Goal: Browse casually

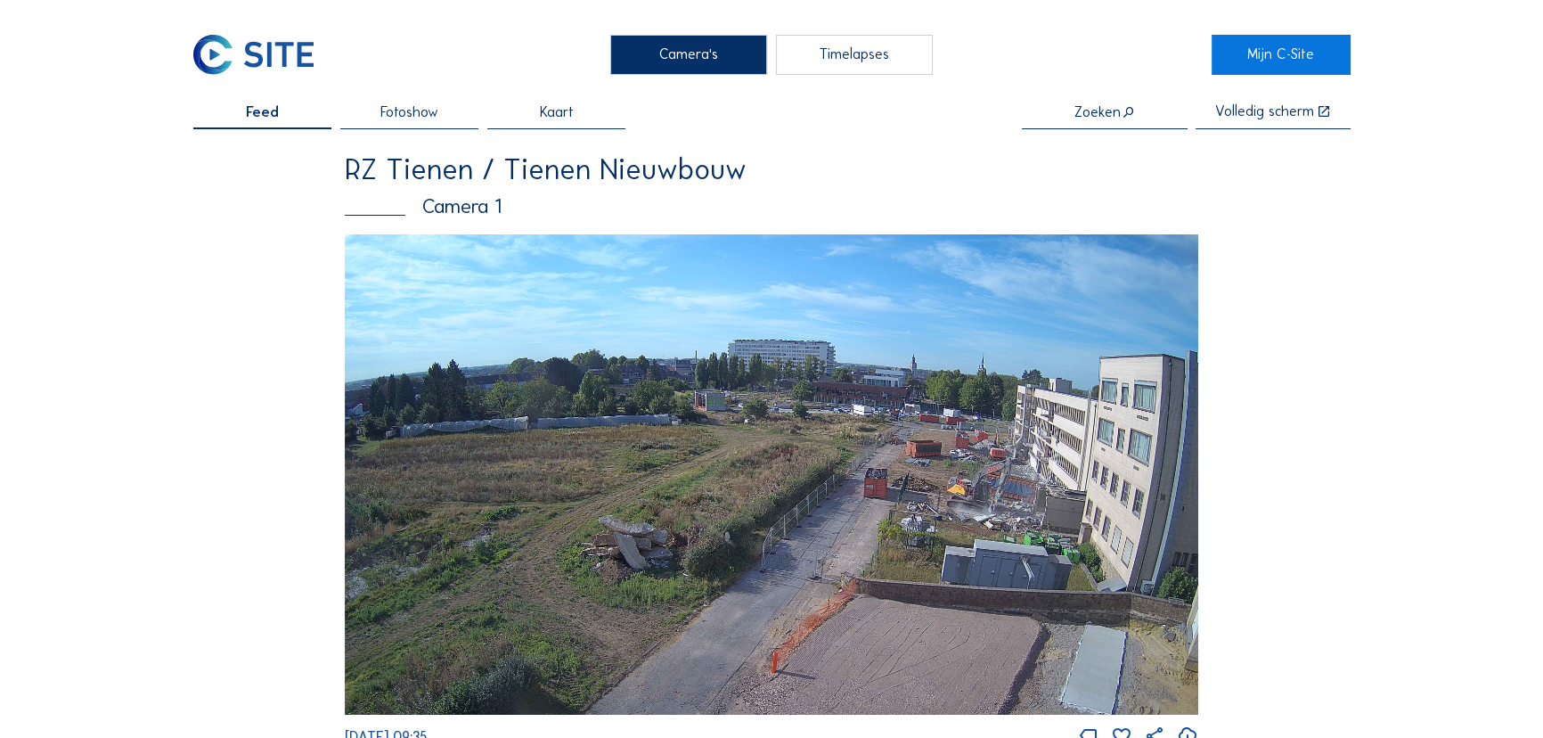
click at [970, 390] on img at bounding box center [772, 474] width 854 height 480
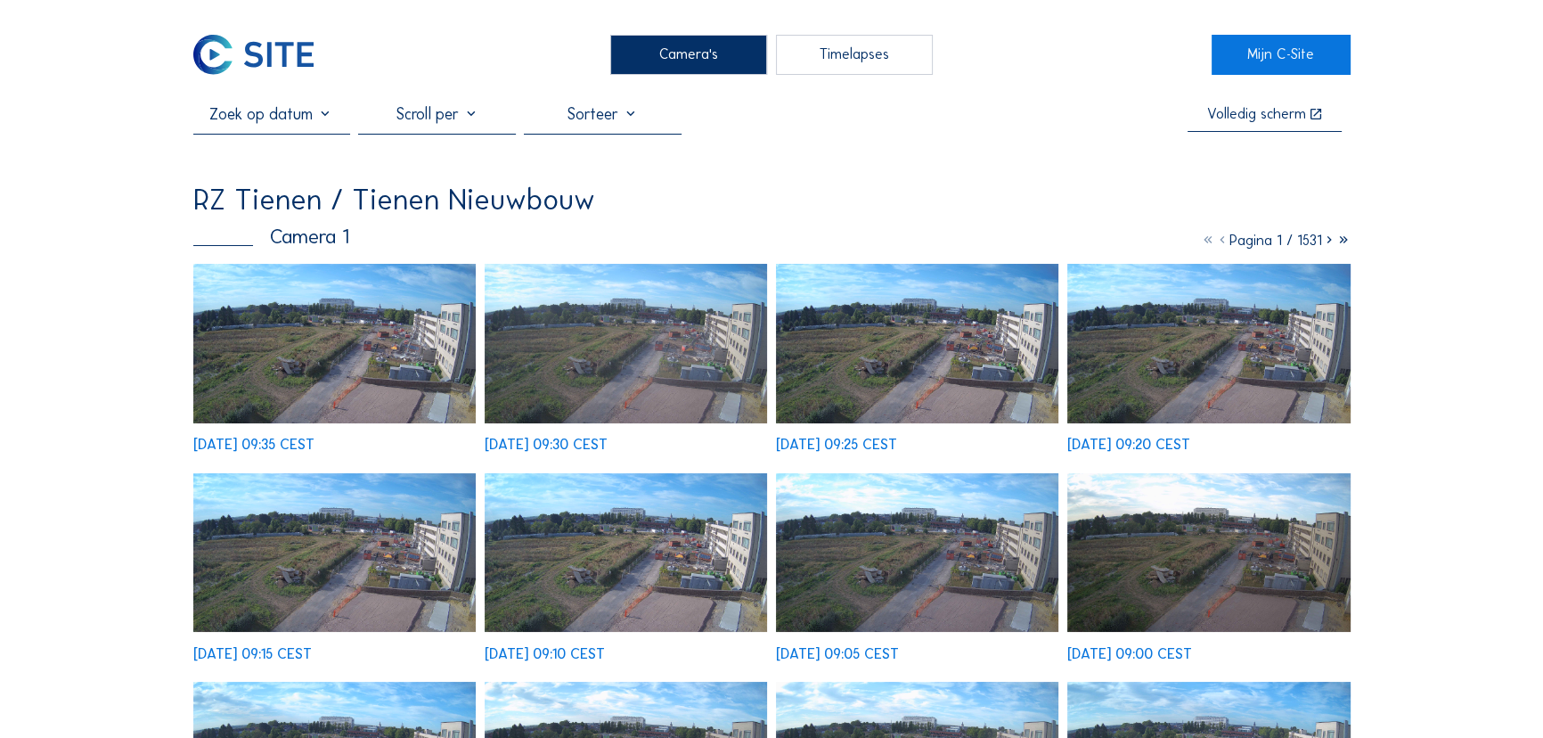
click at [372, 346] on img at bounding box center [334, 343] width 283 height 159
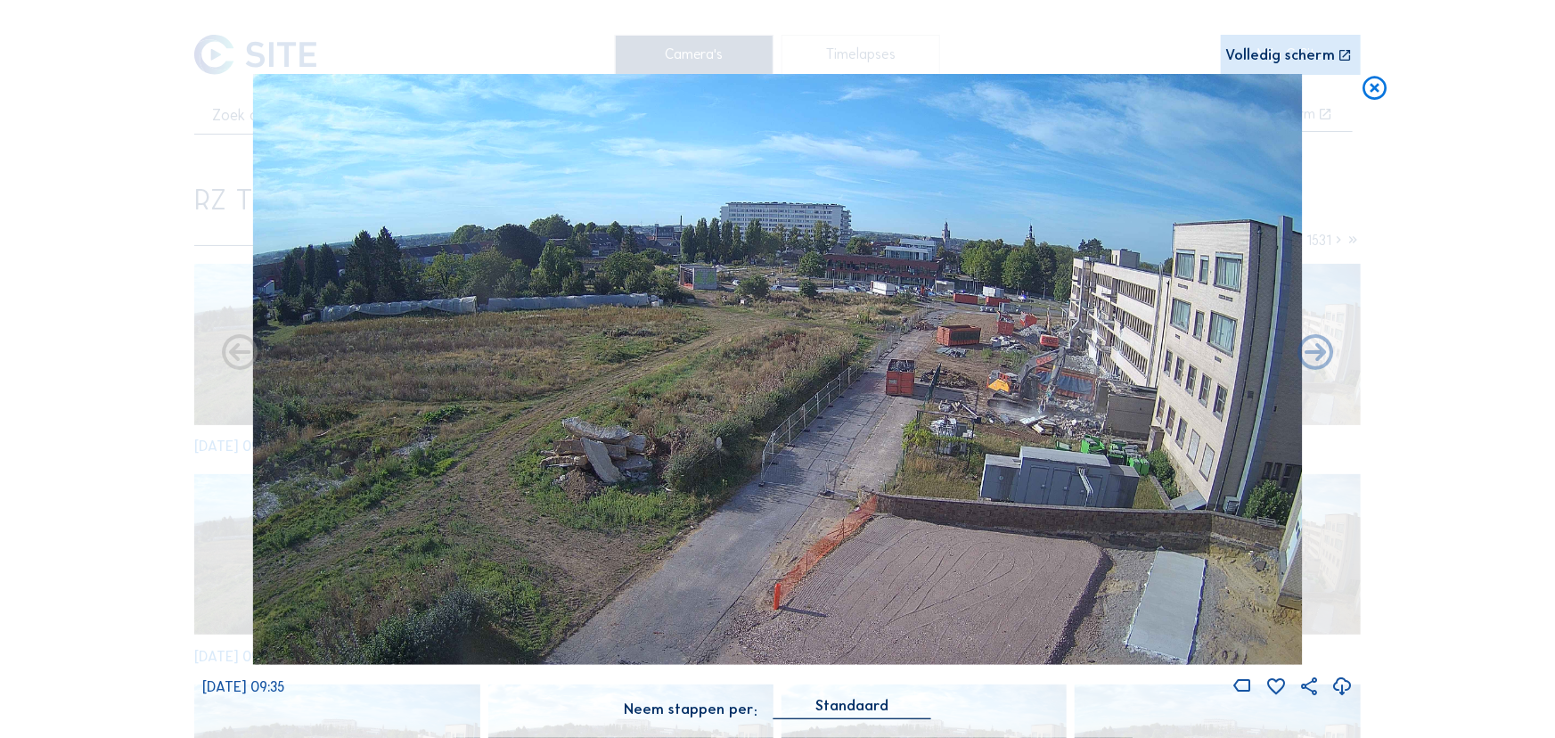
click at [1065, 396] on img at bounding box center [778, 369] width 1050 height 590
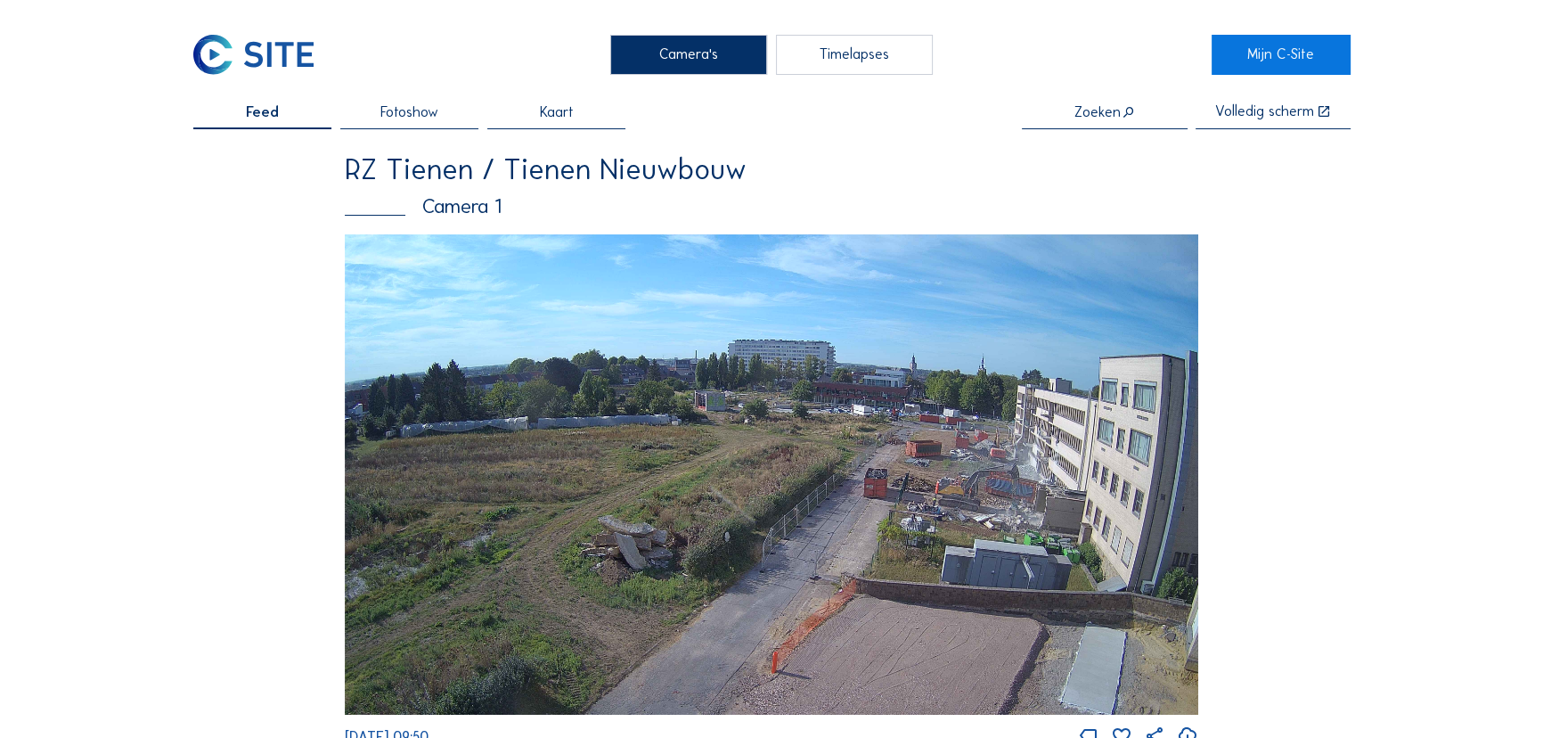
click at [848, 518] on img at bounding box center [772, 474] width 854 height 480
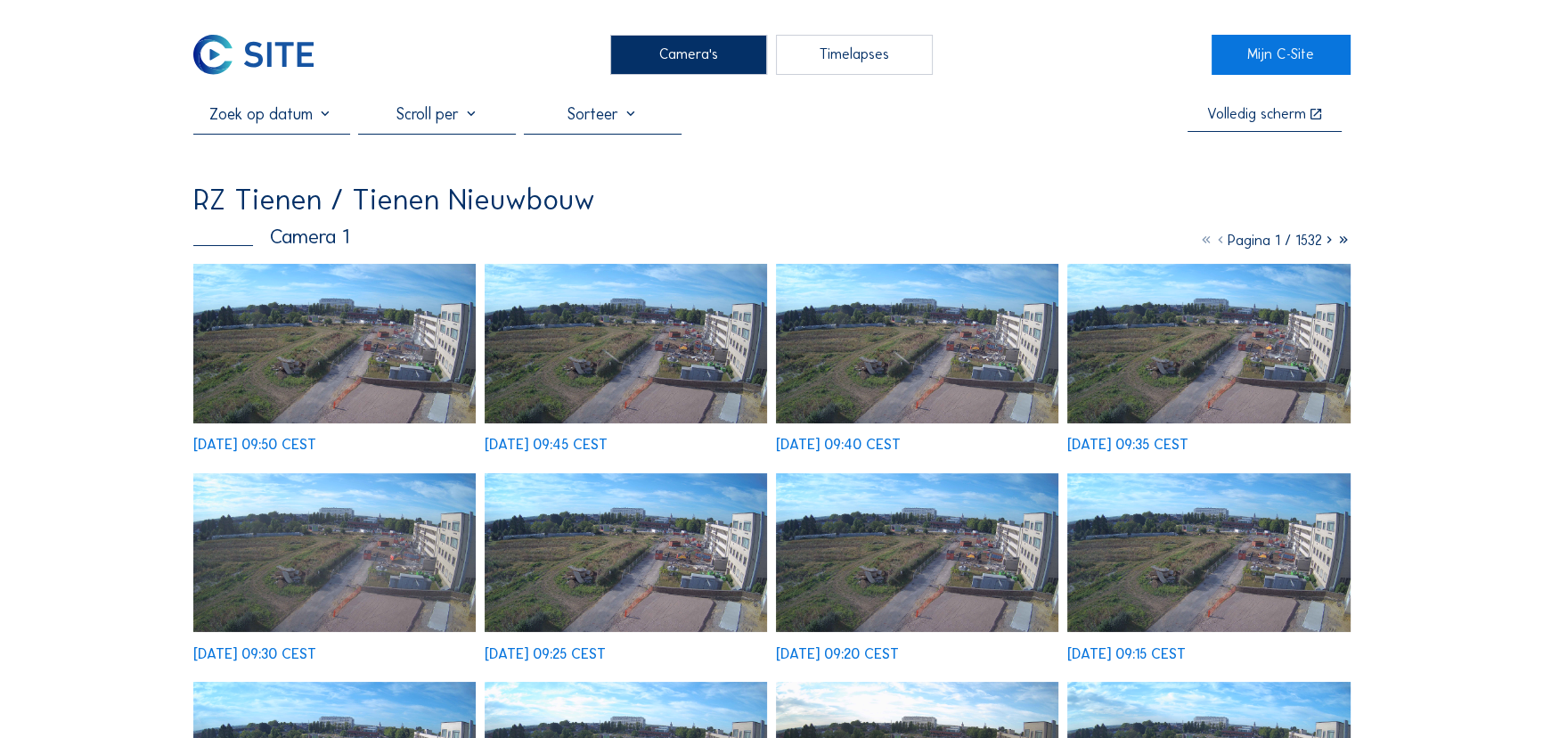
click at [445, 382] on img at bounding box center [334, 343] width 283 height 159
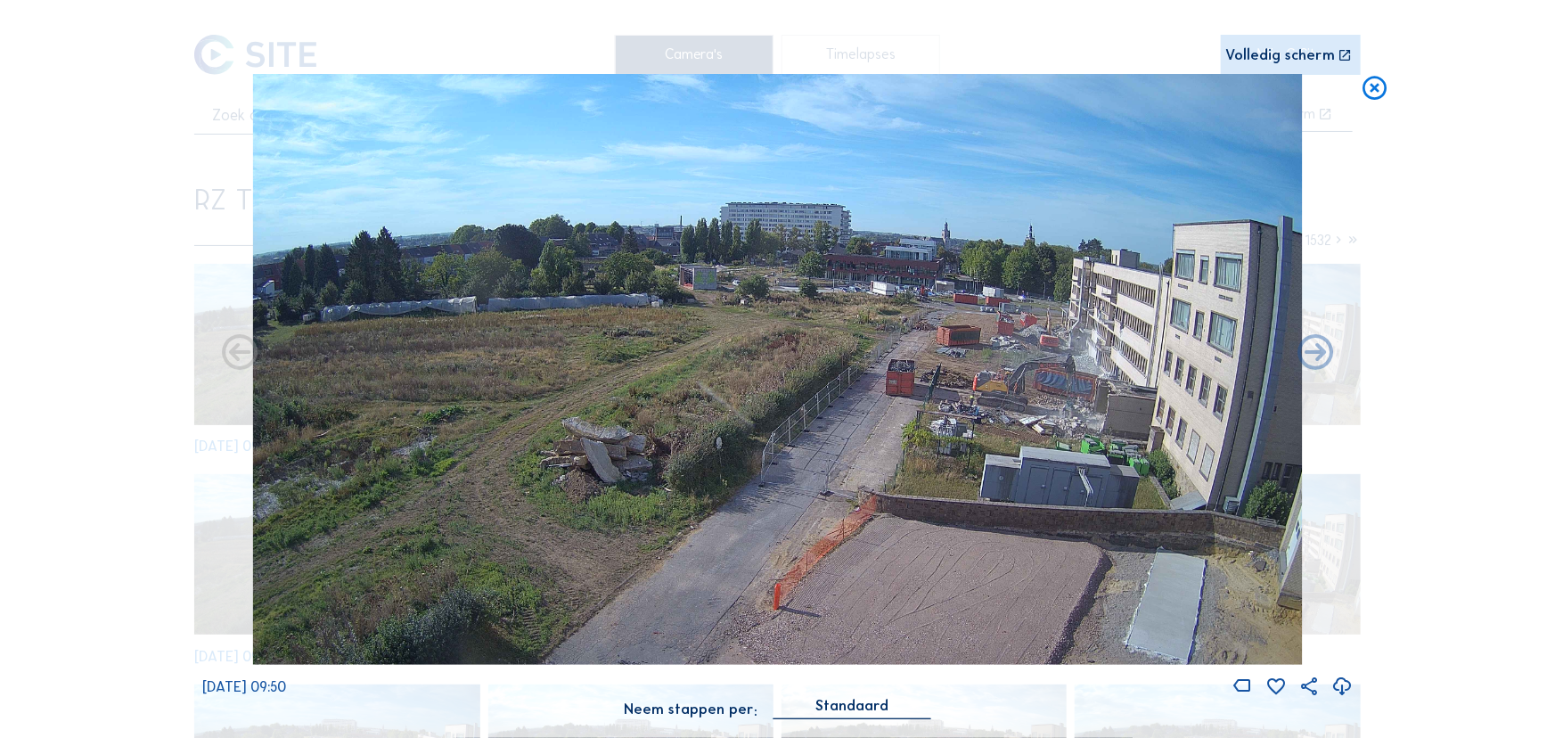
click at [1104, 422] on img at bounding box center [778, 369] width 1050 height 590
